Goal: Task Accomplishment & Management: Manage account settings

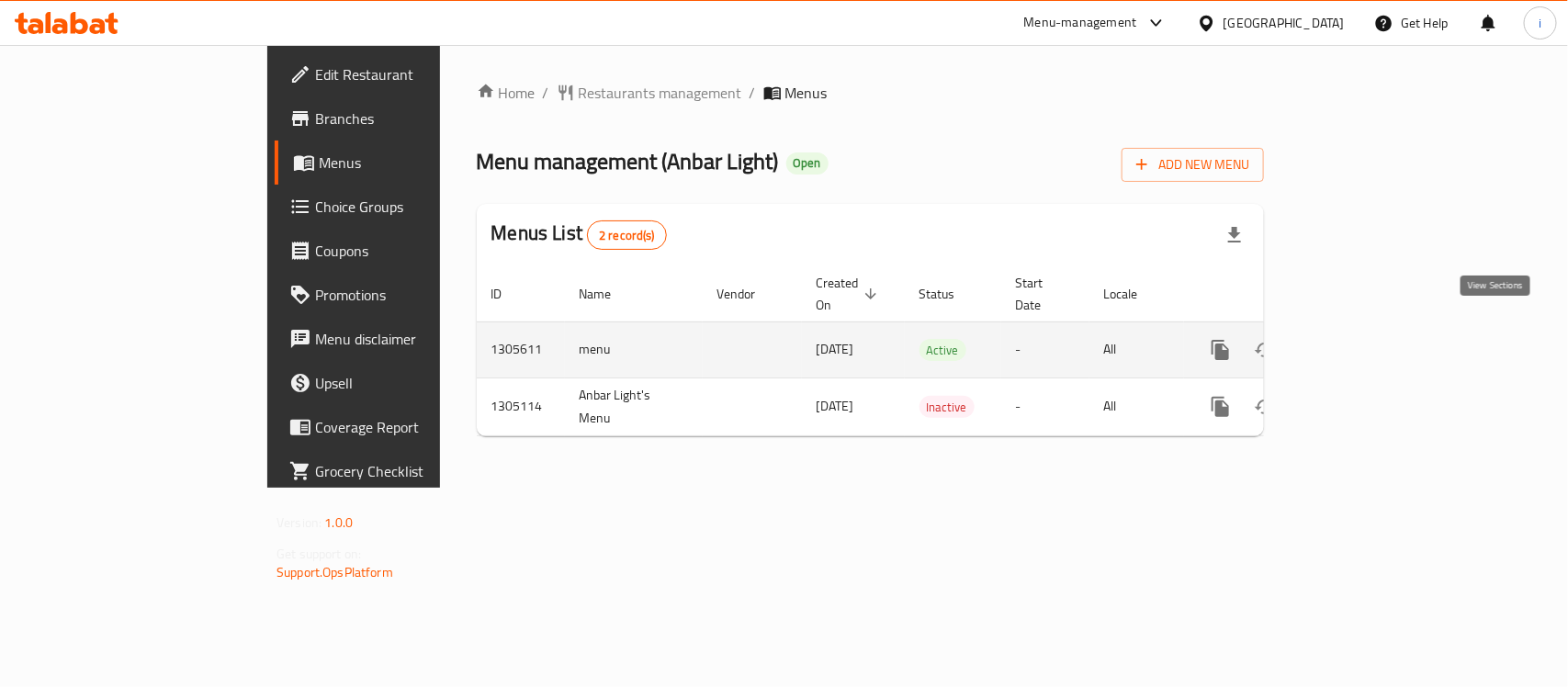
click at [1361, 342] on icon "enhanced table" at bounding box center [1352, 350] width 17 height 17
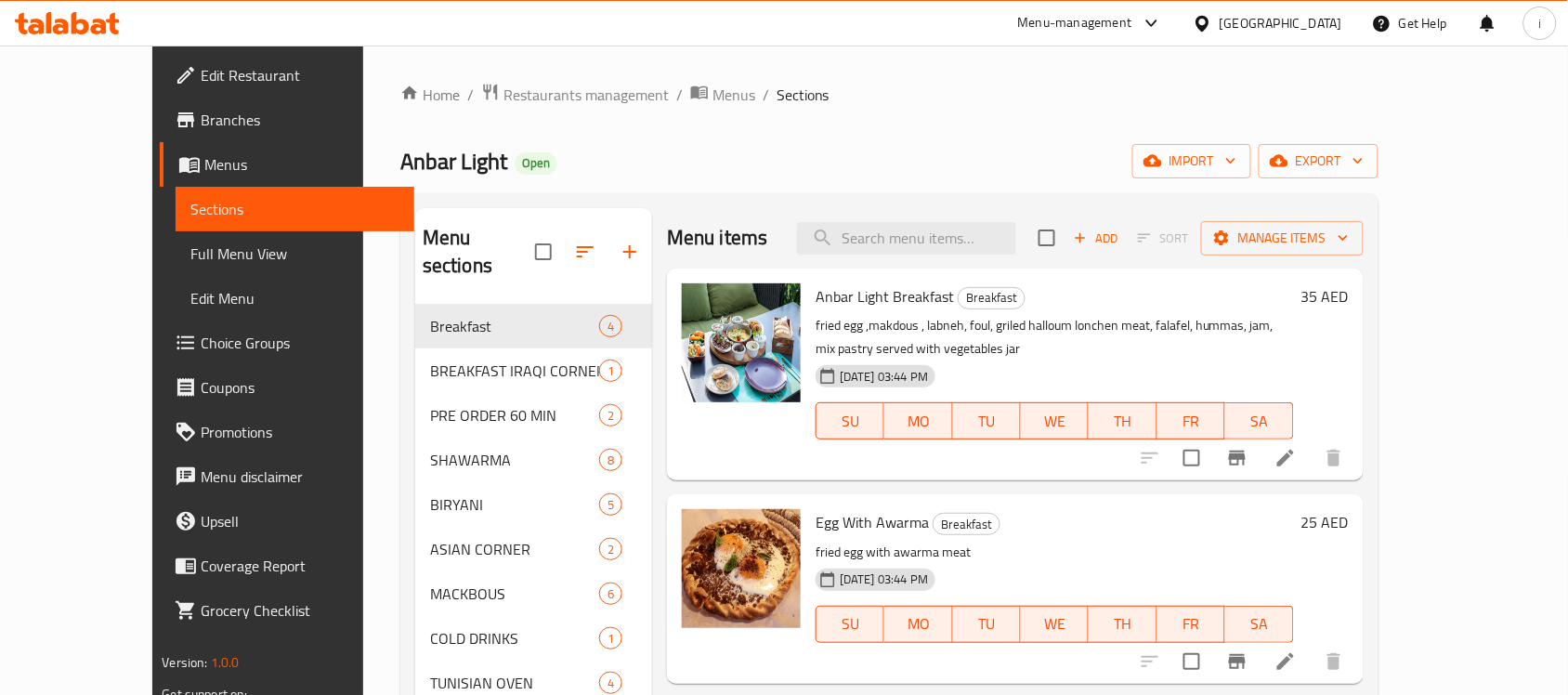
click at [200, 347] on span "Choice Groups" at bounding box center [299, 343] width 199 height 22
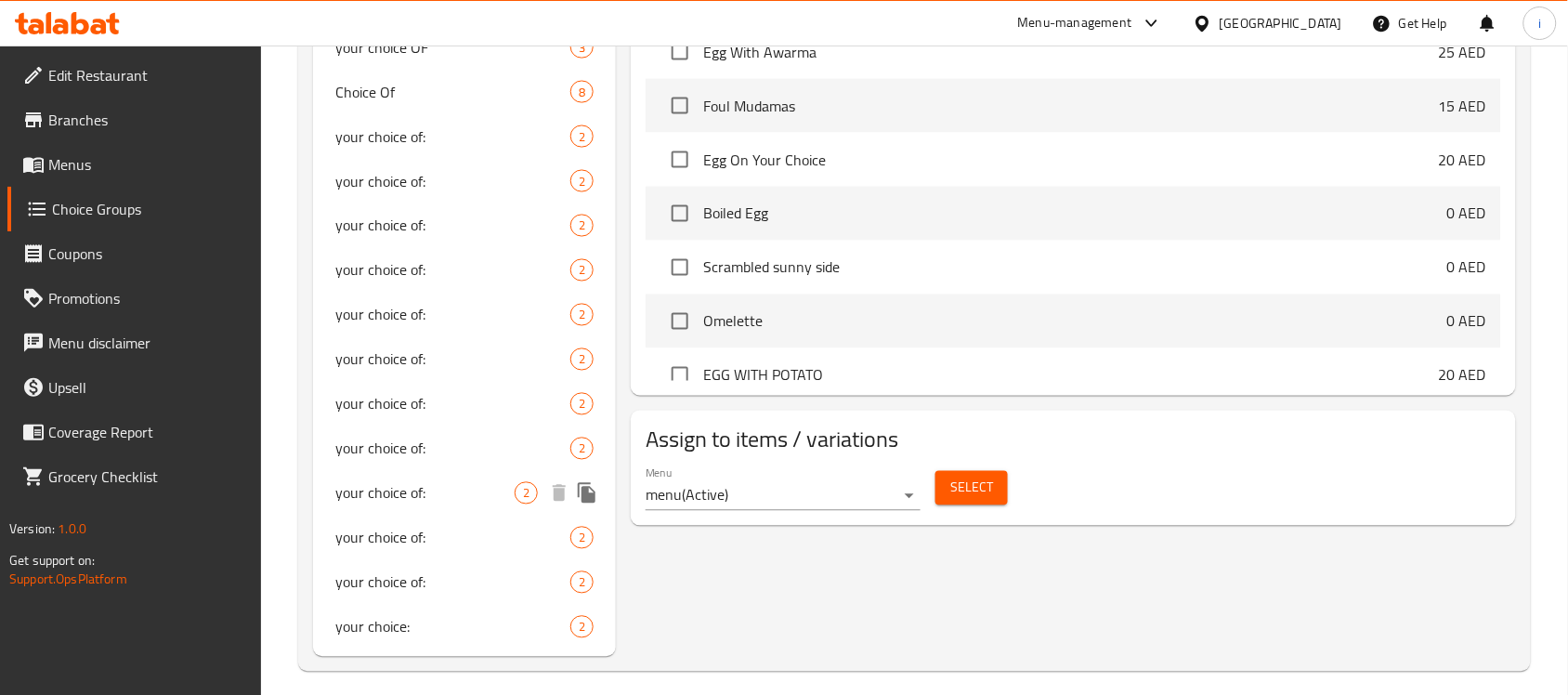
scroll to position [848, 0]
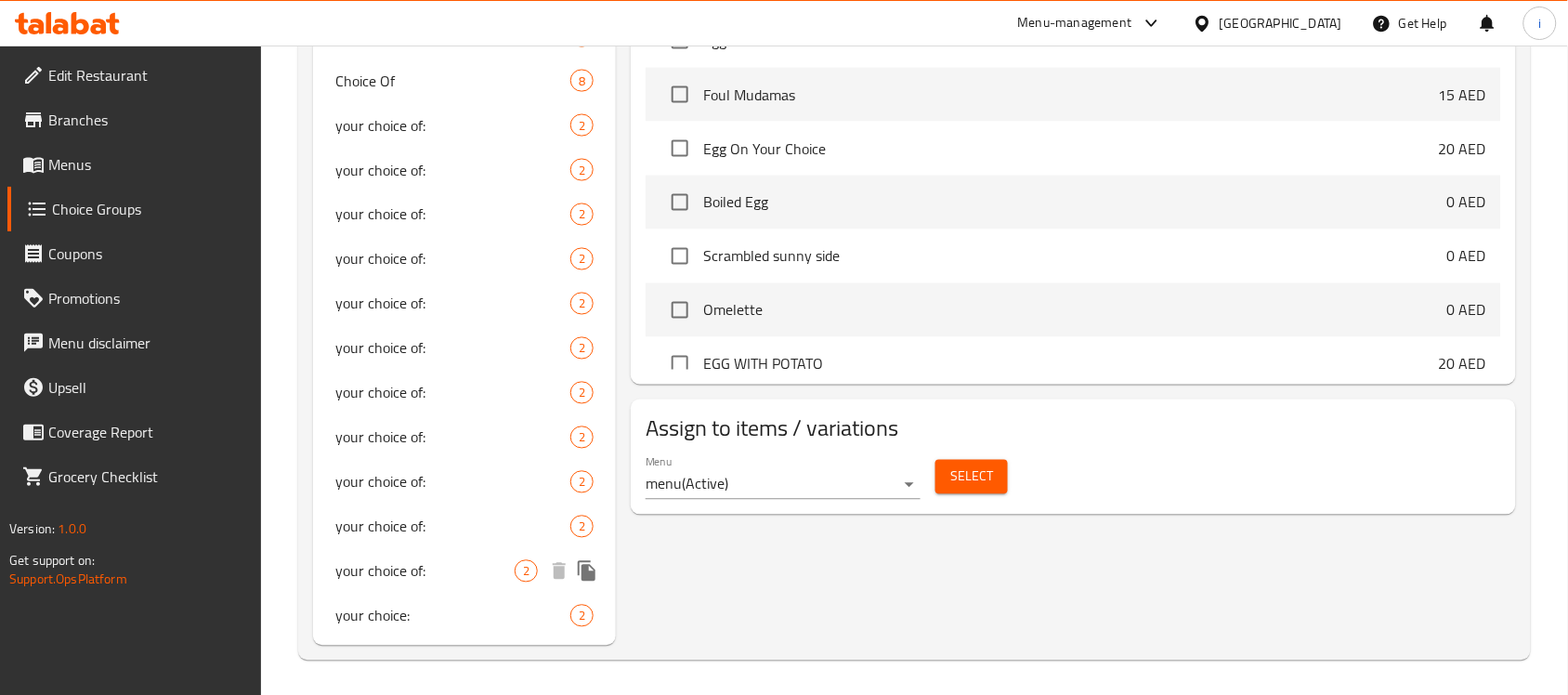
click at [406, 569] on span "your choice of:" at bounding box center [425, 572] width 179 height 22
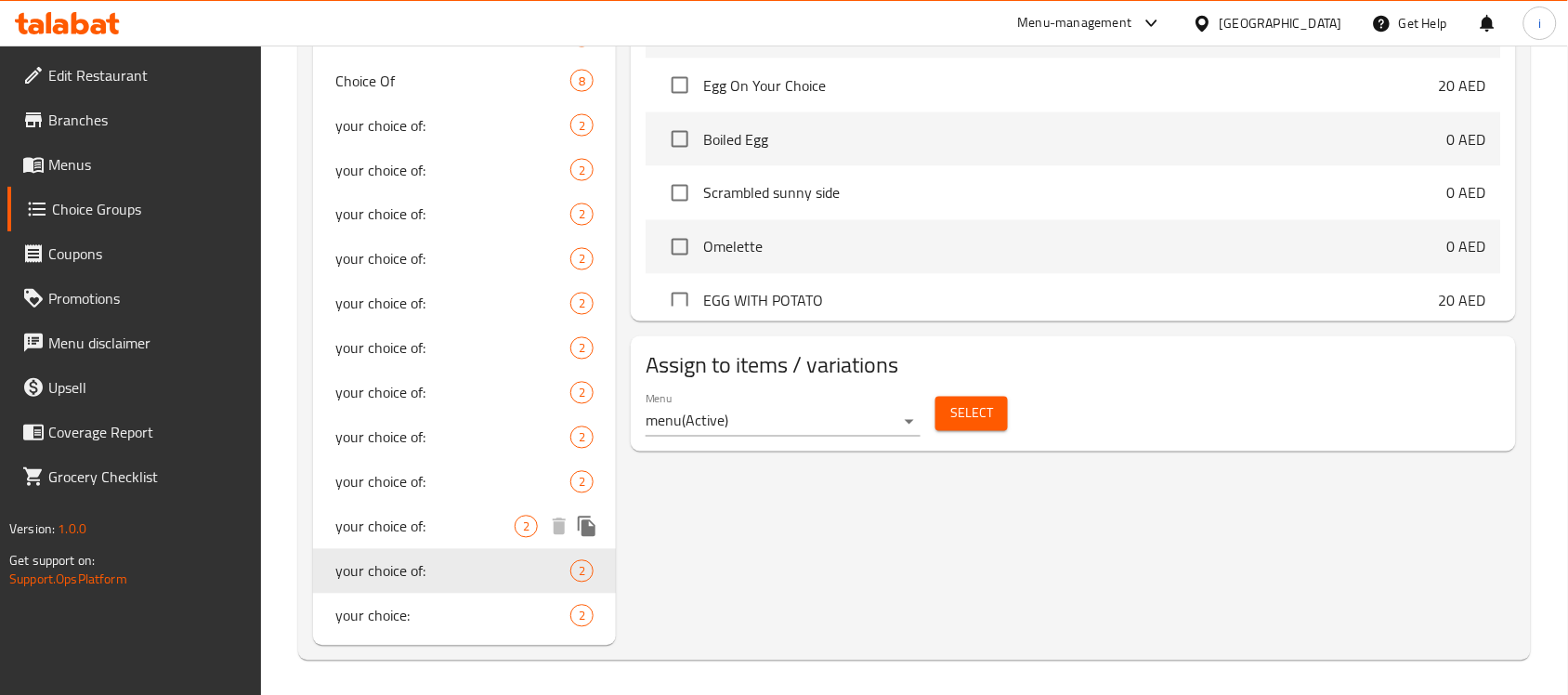
type input "your choice of:"
type input "اختيارك من :"
click at [408, 256] on span "your choice of:" at bounding box center [425, 259] width 179 height 22
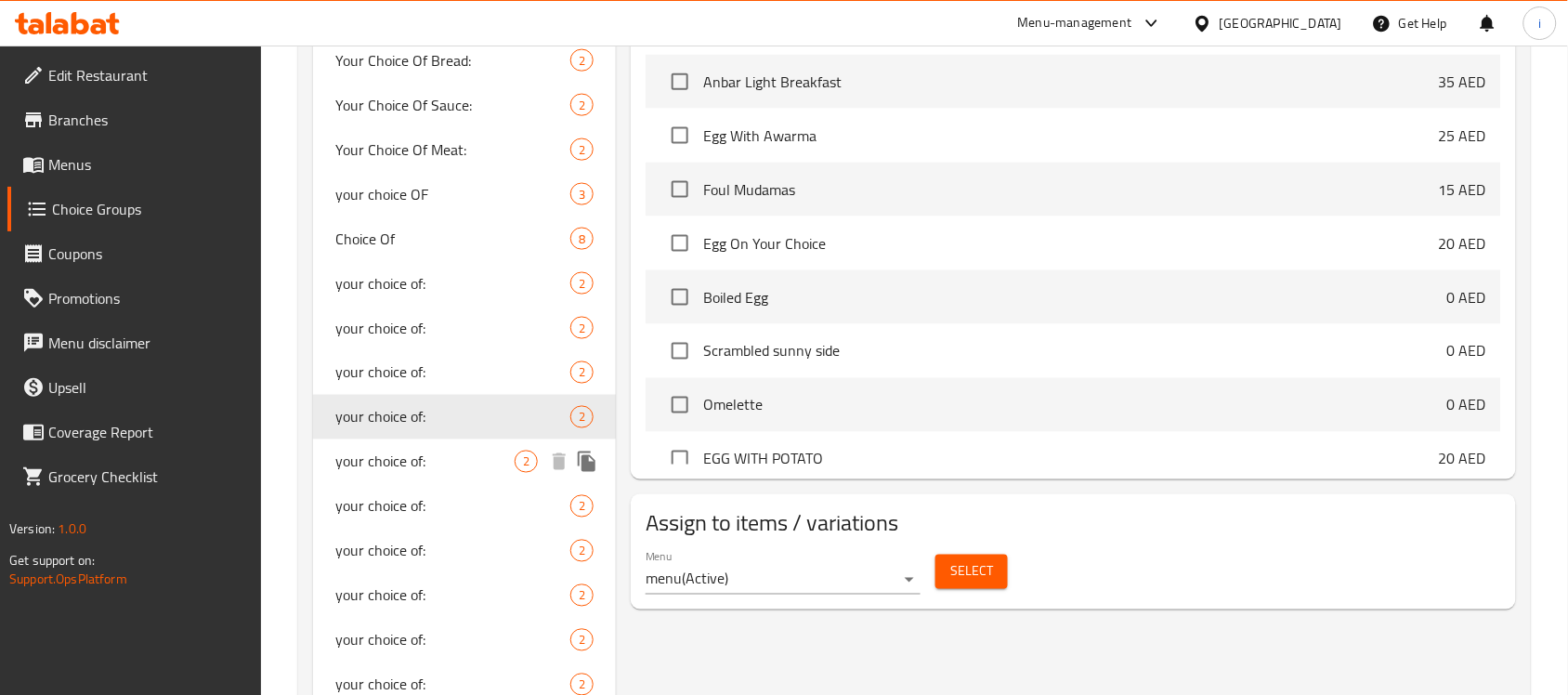
scroll to position [697, 0]
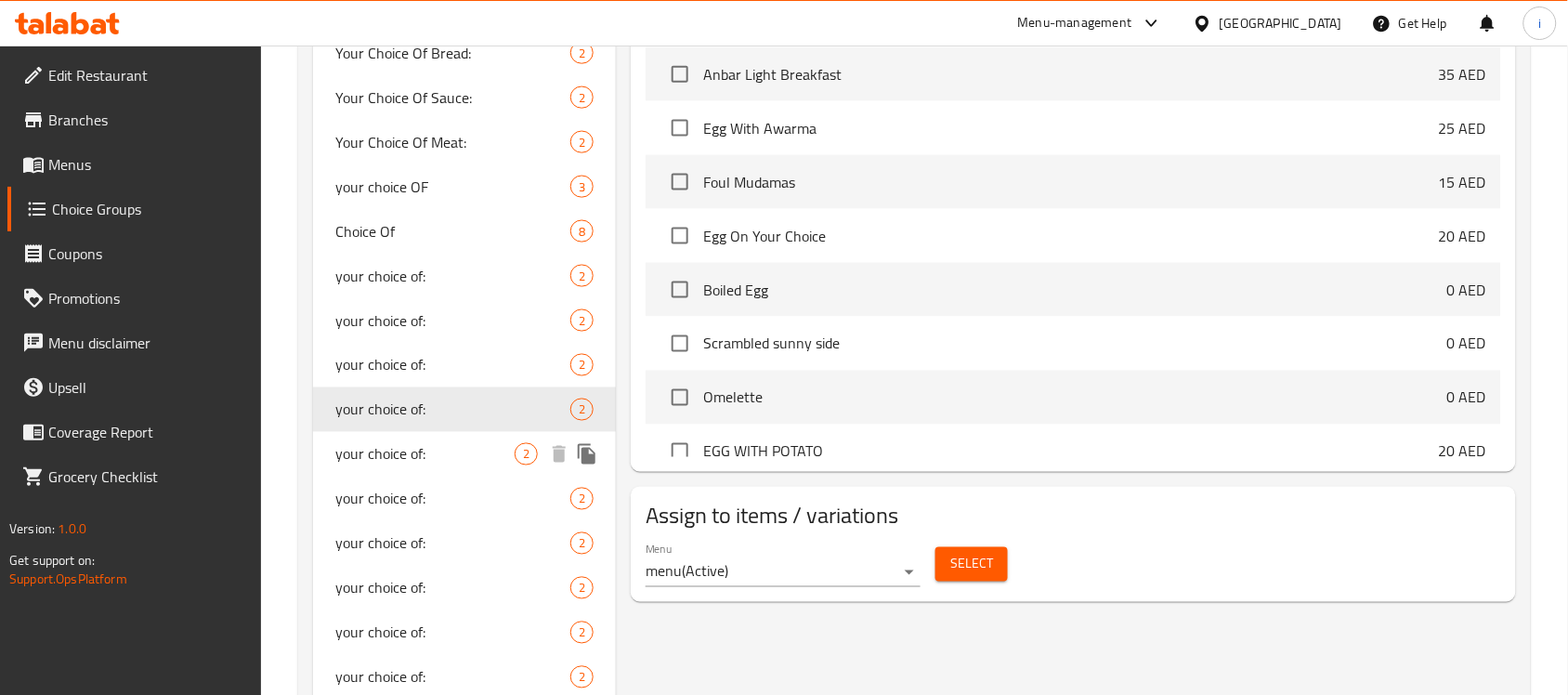
click at [401, 452] on span "your choice of:" at bounding box center [425, 454] width 179 height 22
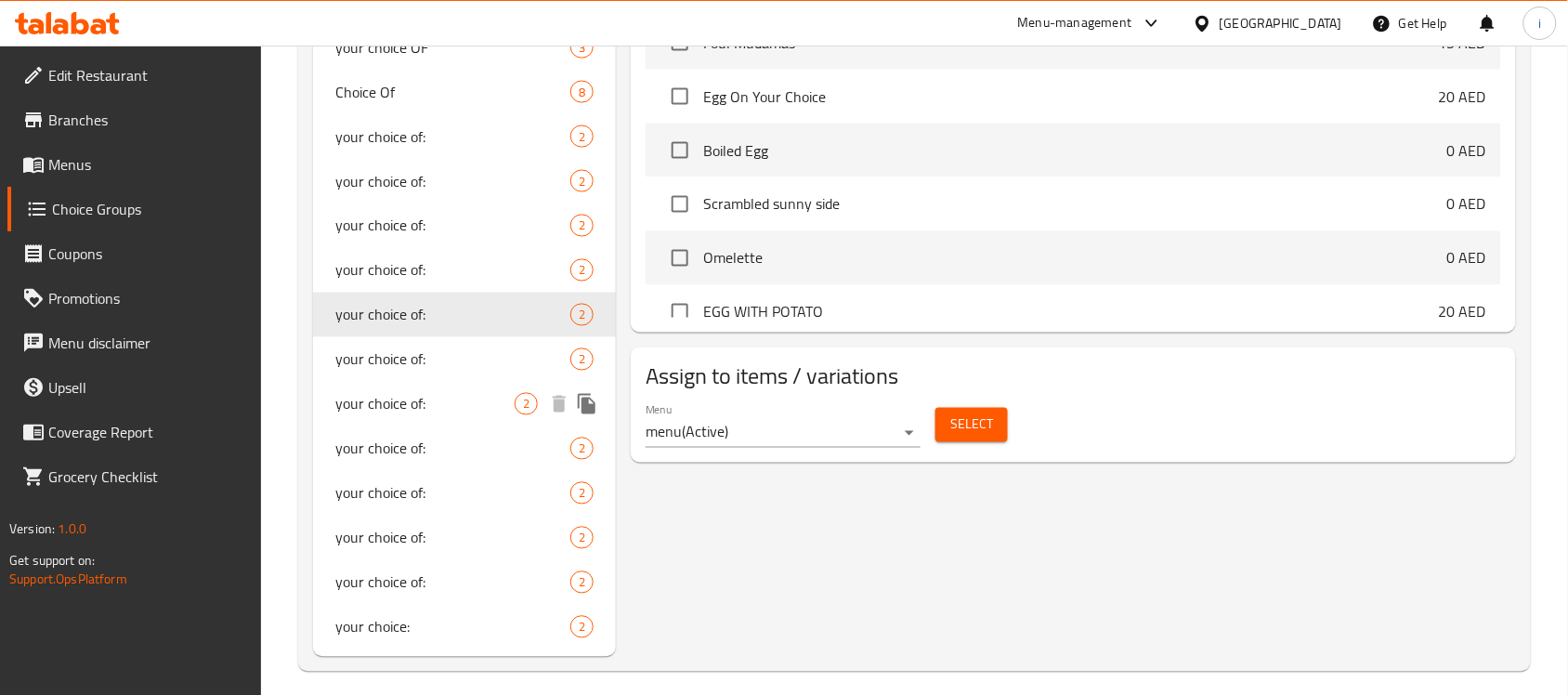
scroll to position [848, 0]
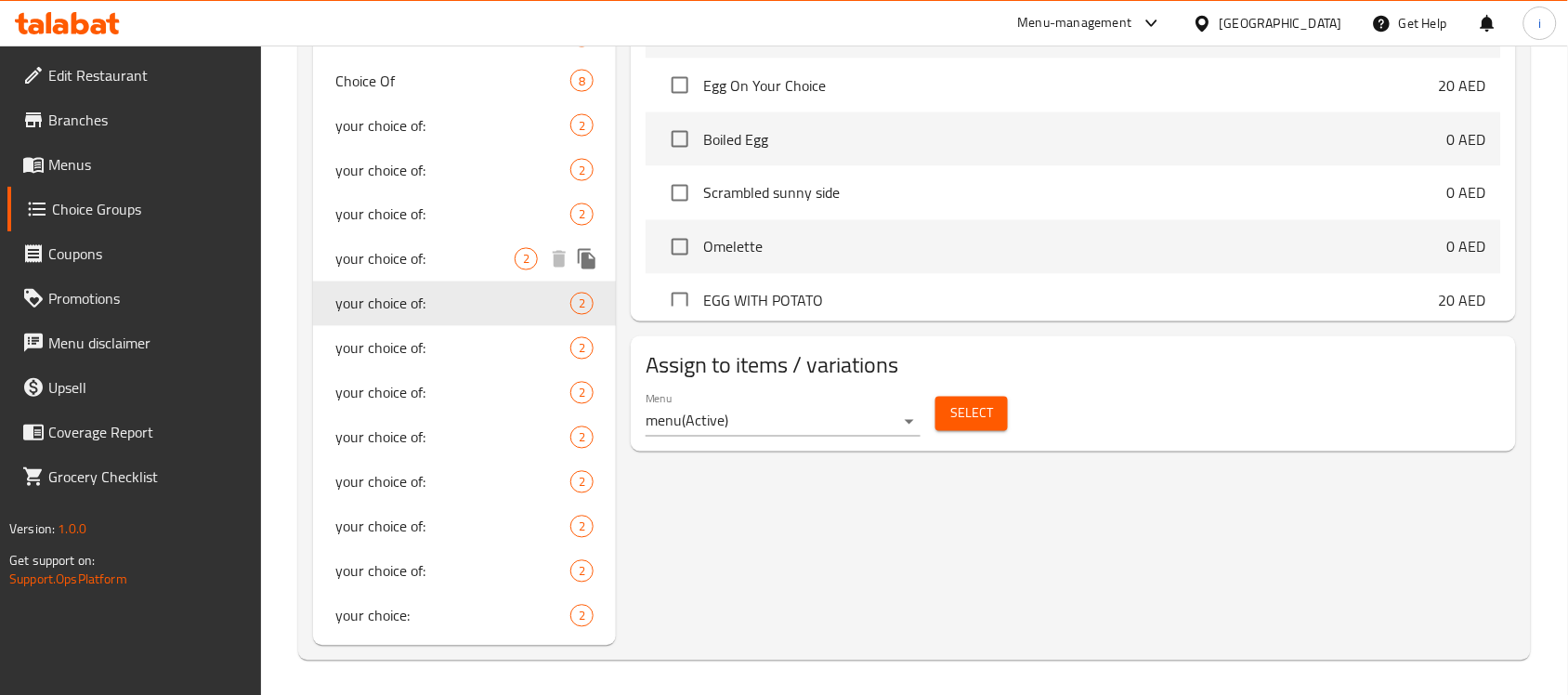
click at [390, 262] on span "your choice of:" at bounding box center [425, 259] width 179 height 22
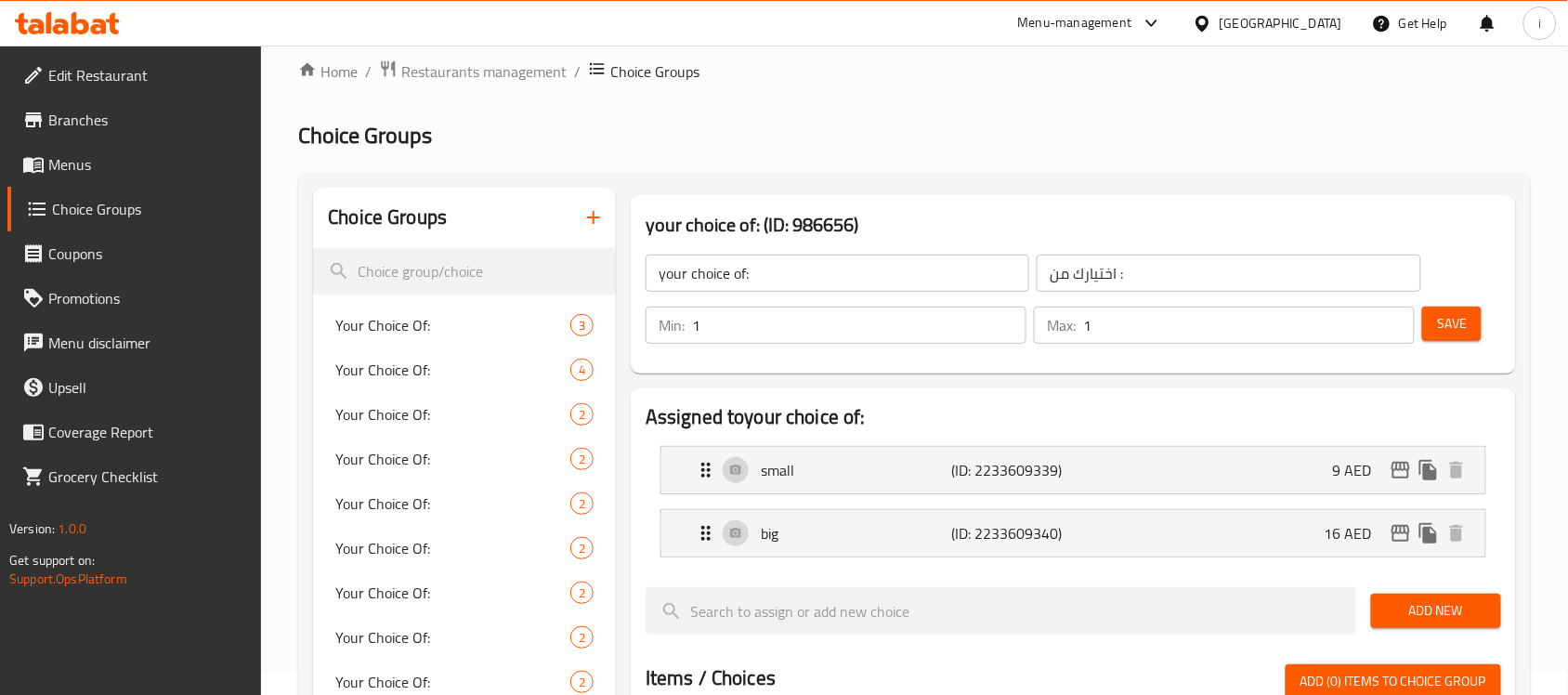
scroll to position [0, 0]
